Goal: Information Seeking & Learning: Learn about a topic

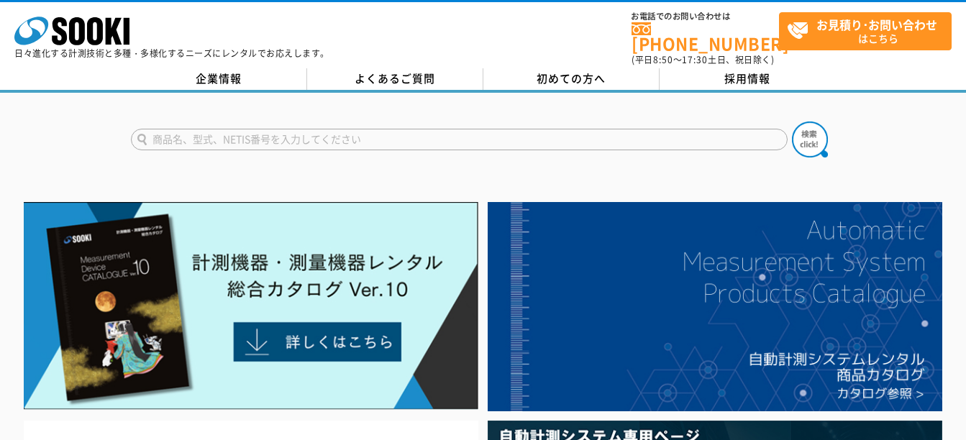
click at [360, 135] on input "text" at bounding box center [459, 140] width 657 height 22
type input "KDS"
click at [792, 122] on button at bounding box center [810, 140] width 36 height 36
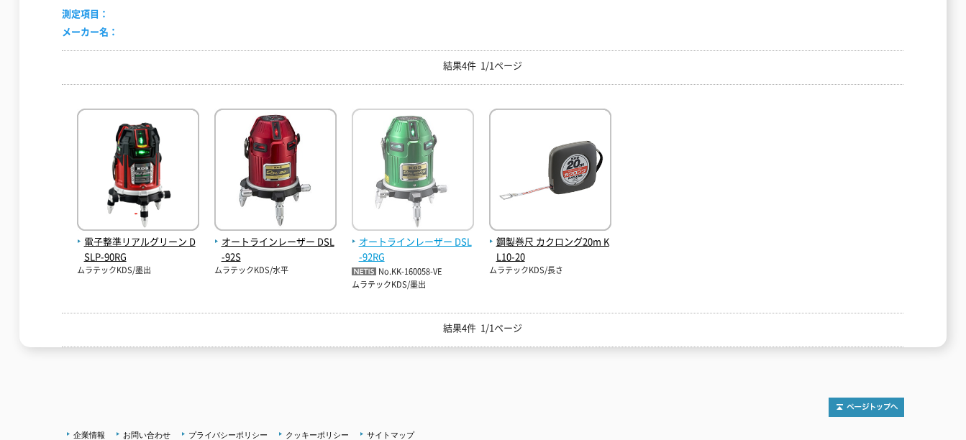
scroll to position [288, 0]
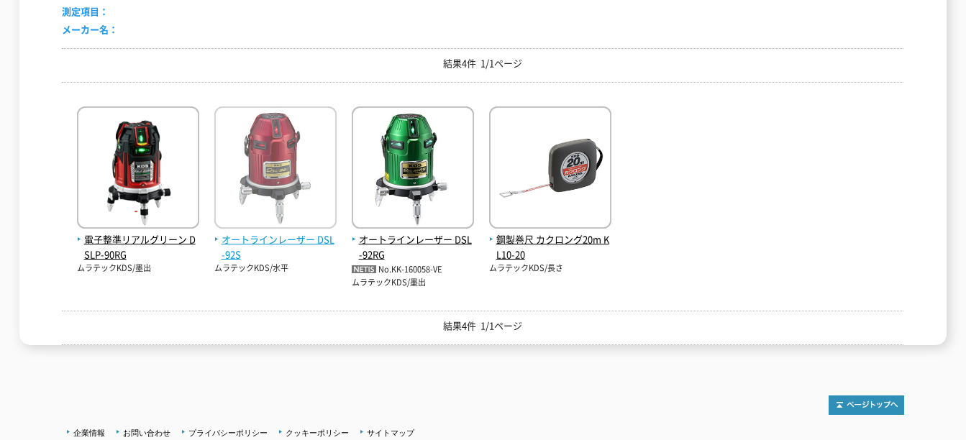
click at [292, 186] on img at bounding box center [275, 169] width 122 height 126
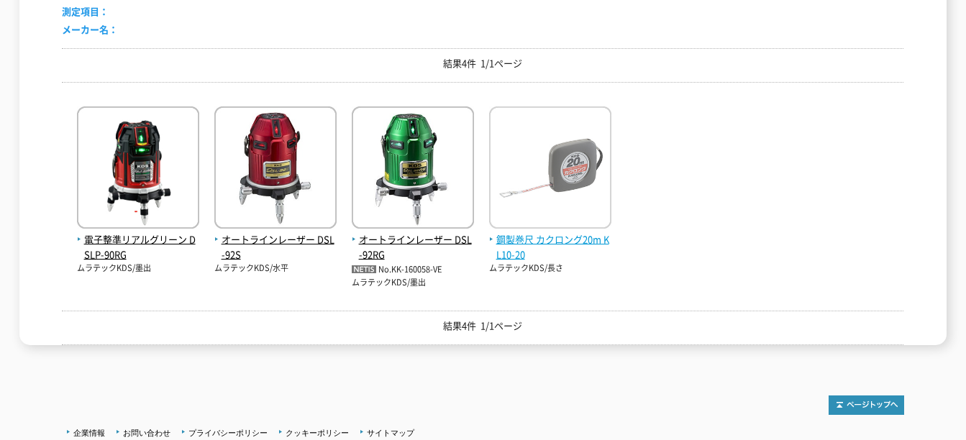
click at [558, 173] on img at bounding box center [550, 169] width 122 height 126
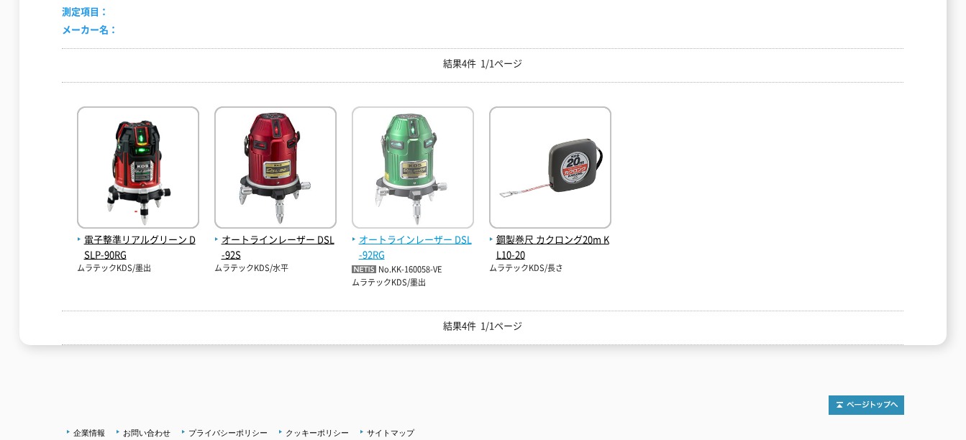
click at [401, 119] on img at bounding box center [413, 169] width 122 height 126
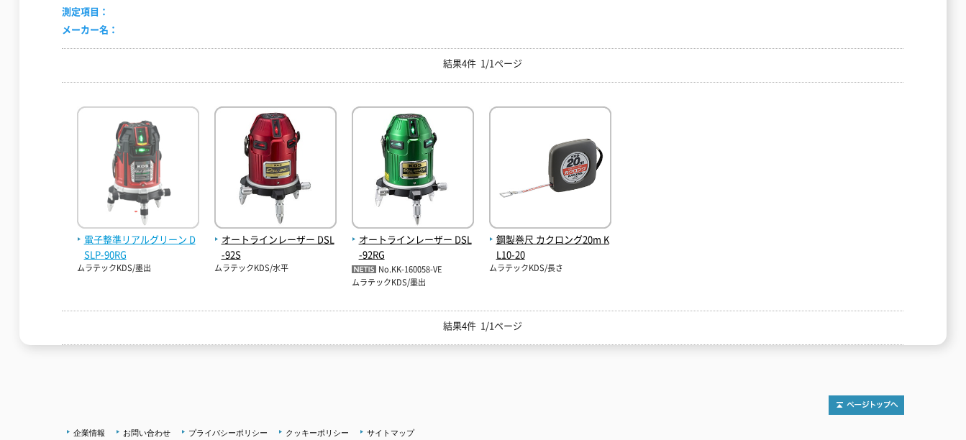
click at [117, 192] on img at bounding box center [138, 169] width 122 height 126
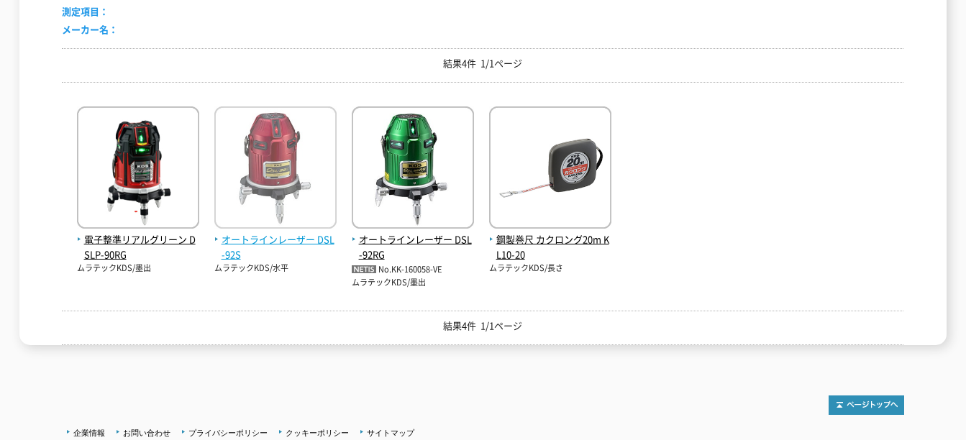
click at [308, 168] on img at bounding box center [275, 169] width 122 height 126
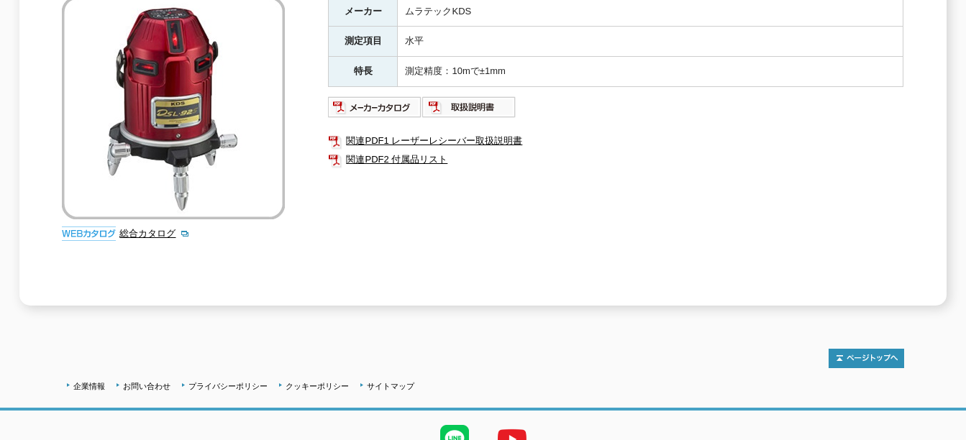
scroll to position [288, 0]
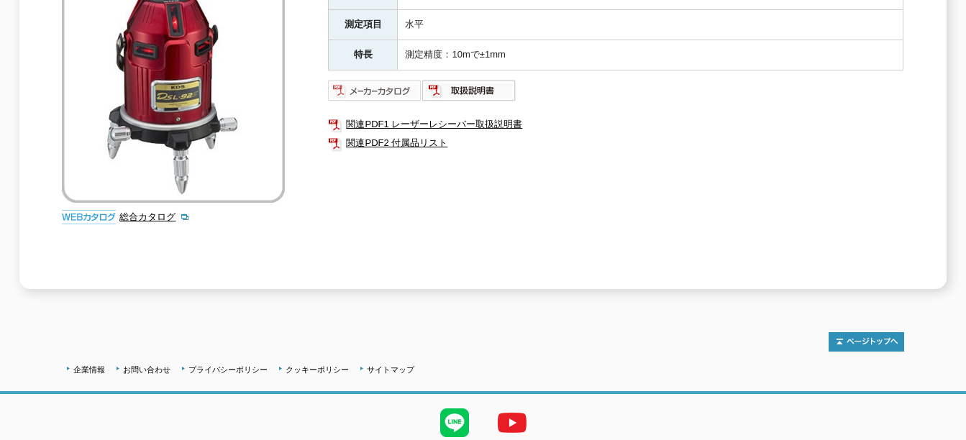
click at [386, 79] on img at bounding box center [375, 90] width 94 height 23
click at [404, 115] on link "関連PDF1 レーザーレシーバー取扱説明書" at bounding box center [616, 124] width 576 height 19
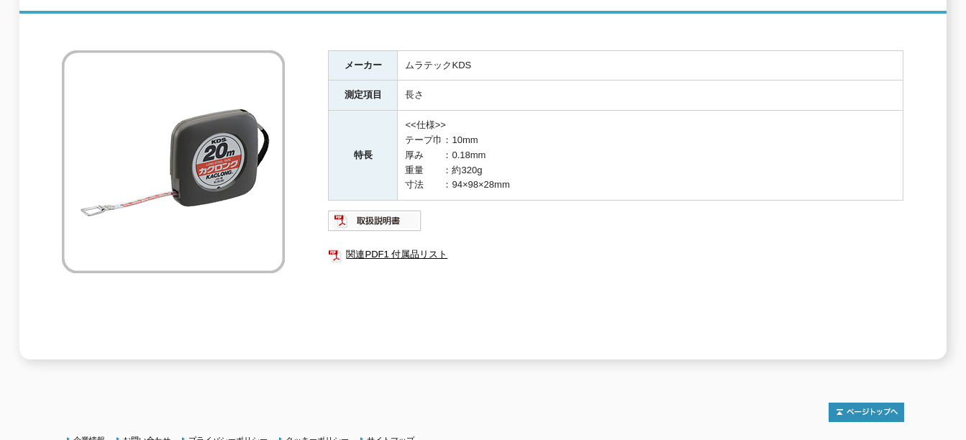
scroll to position [188, 0]
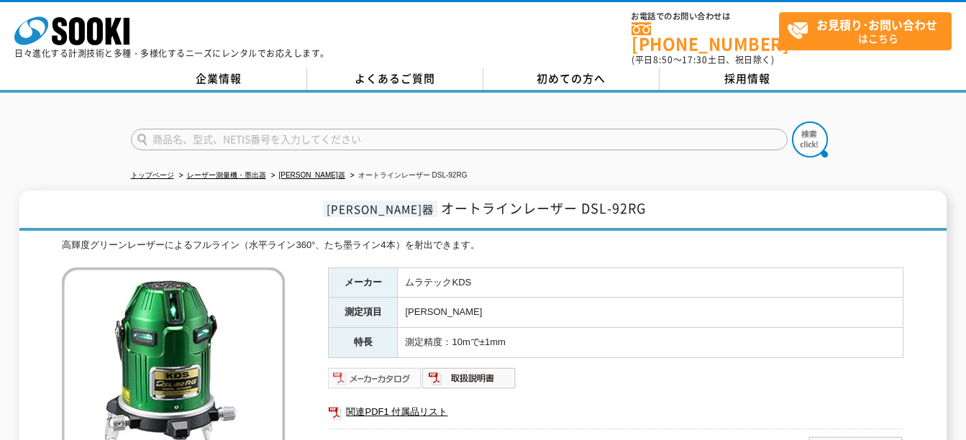
click at [359, 372] on img at bounding box center [375, 378] width 94 height 23
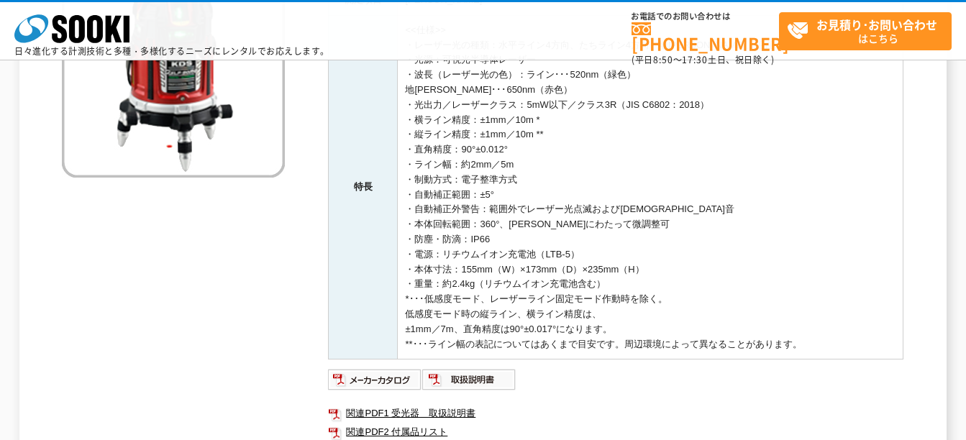
scroll to position [360, 0]
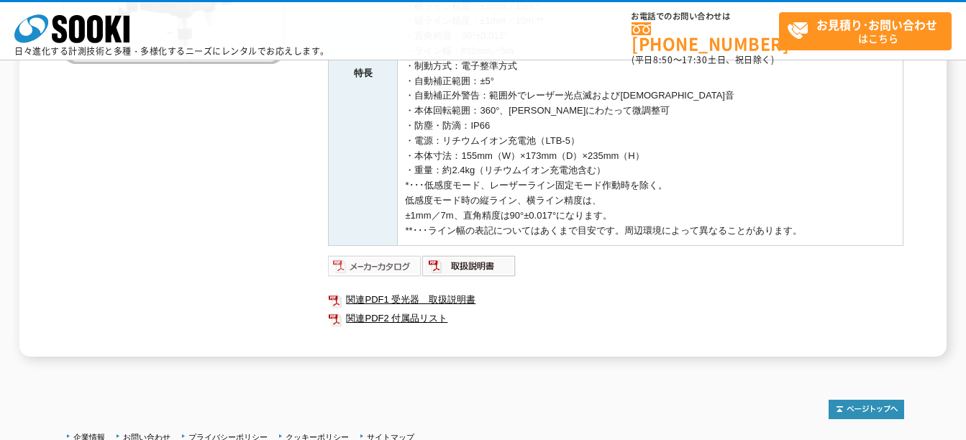
click at [381, 271] on img at bounding box center [375, 266] width 94 height 23
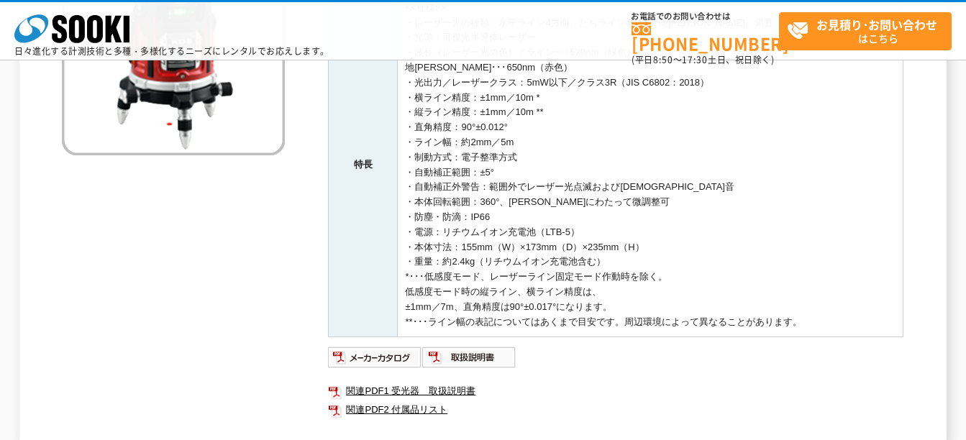
scroll to position [0, 0]
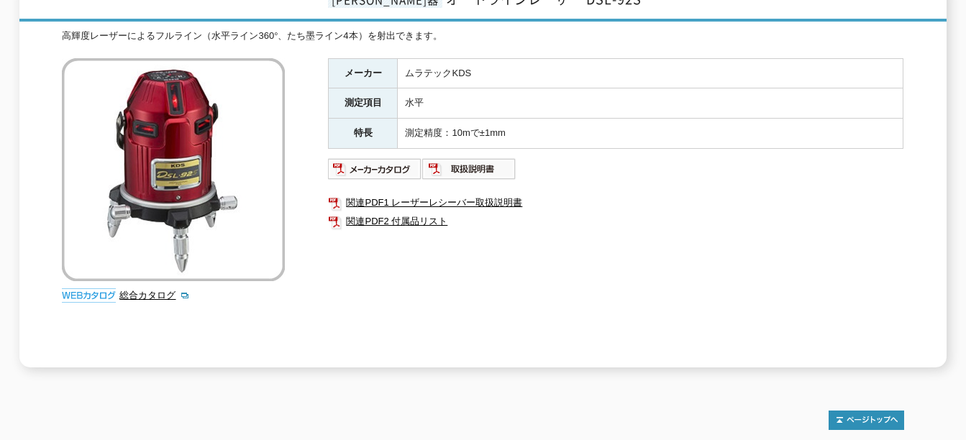
scroll to position [216, 0]
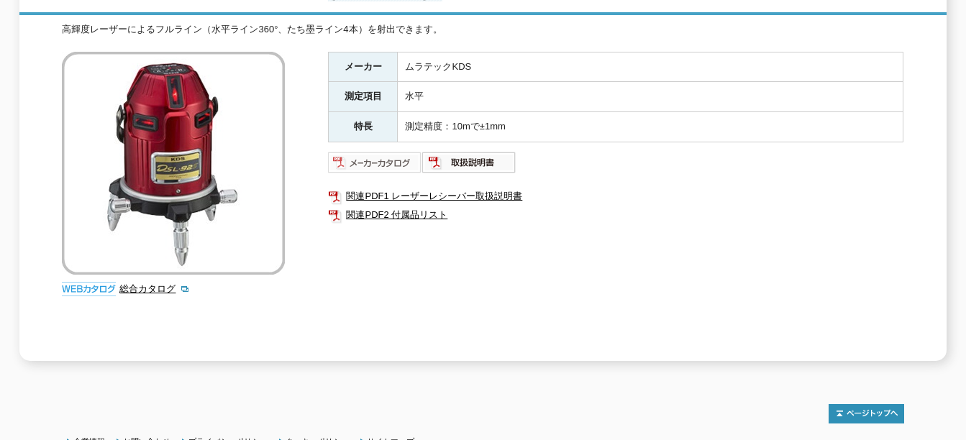
click at [377, 155] on img at bounding box center [375, 162] width 94 height 23
